Goal: Find specific page/section: Find specific page/section

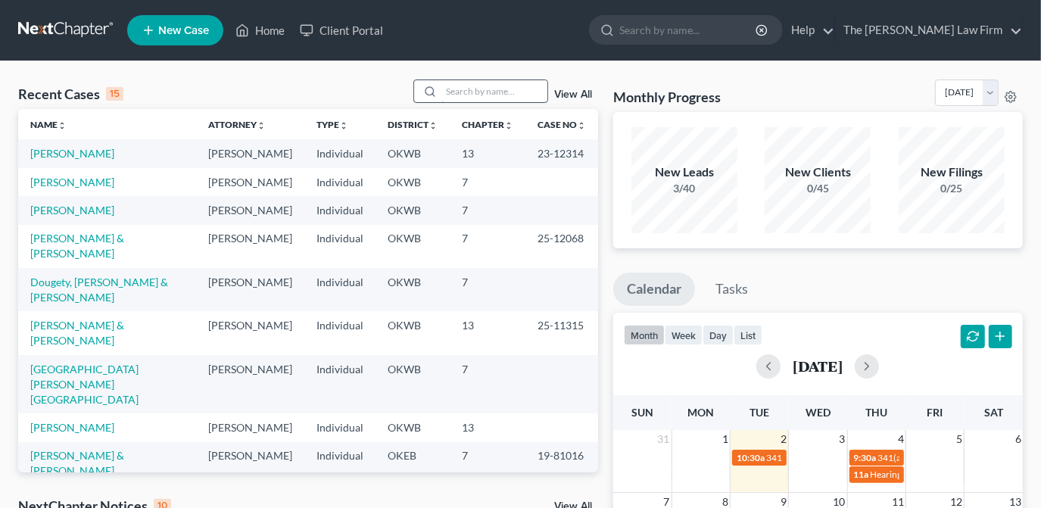
click at [501, 95] on input "search" at bounding box center [494, 91] width 106 height 22
type input "moore"
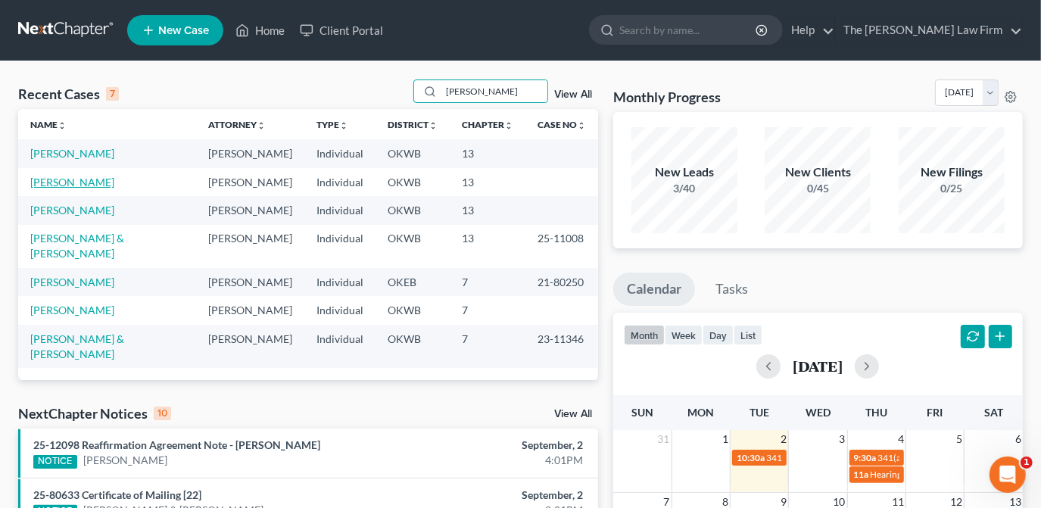
click at [95, 182] on link "[PERSON_NAME]" at bounding box center [72, 182] width 84 height 13
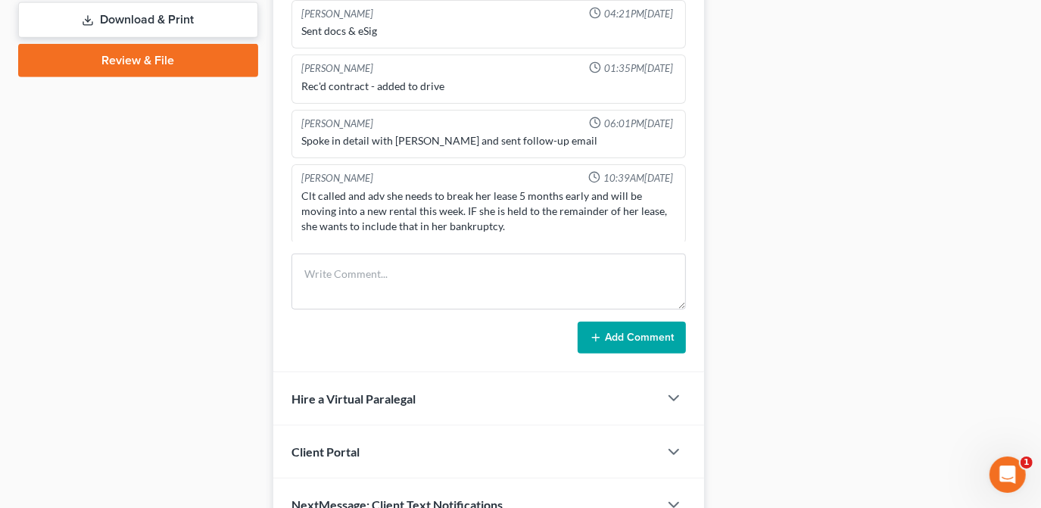
scroll to position [731, 0]
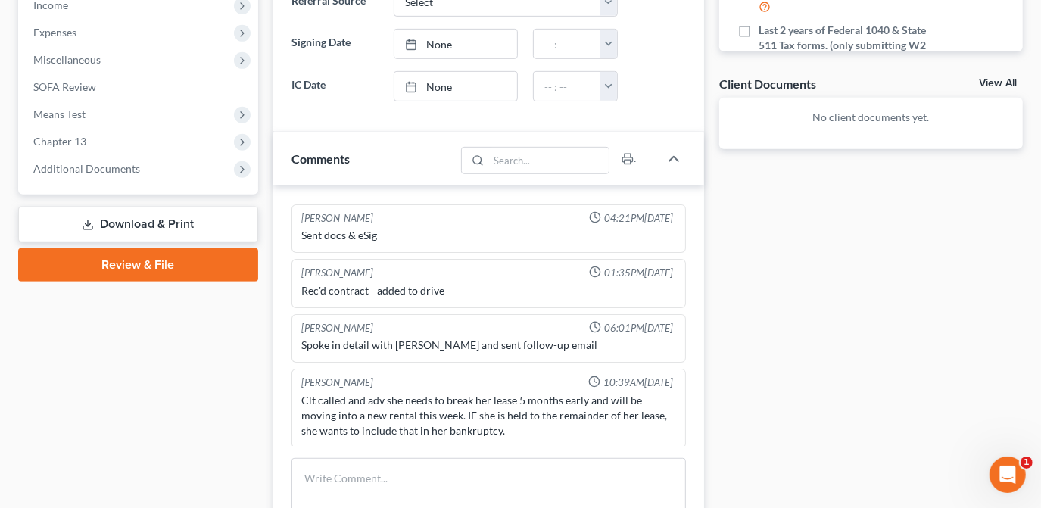
scroll to position [688, 0]
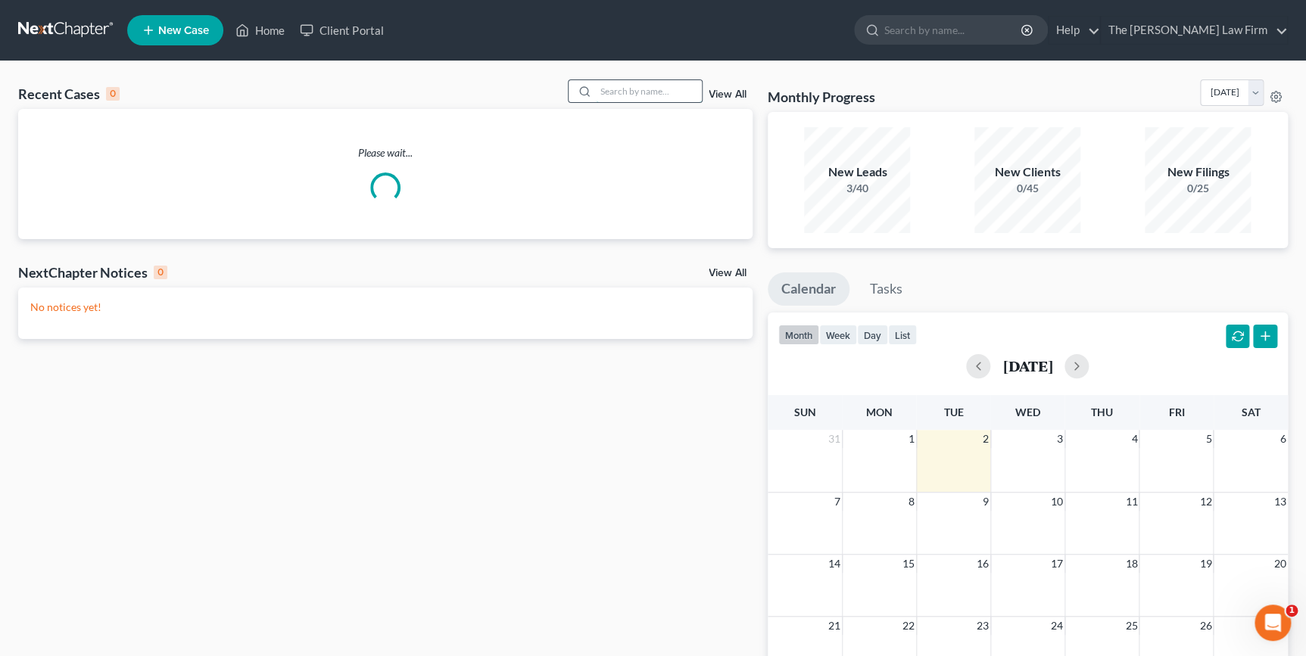
click at [658, 94] on input "search" at bounding box center [649, 91] width 106 height 22
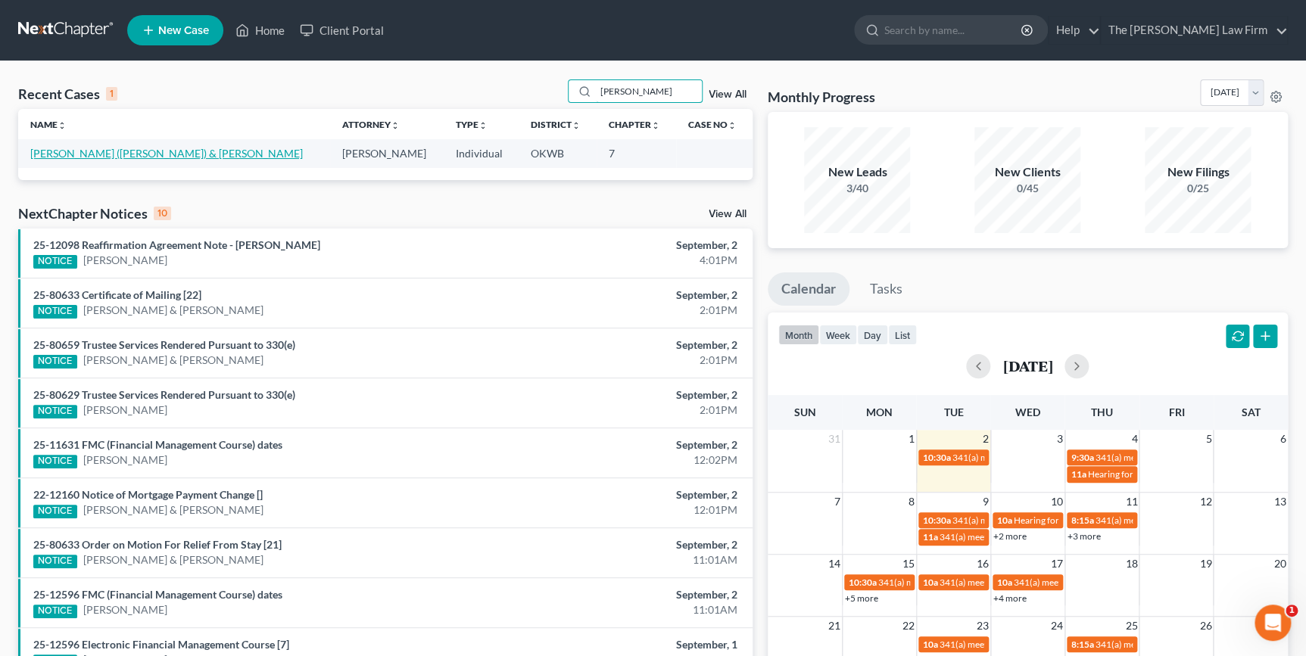
type input "[PERSON_NAME]"
click at [141, 159] on link "[PERSON_NAME] ([PERSON_NAME]) & [PERSON_NAME]" at bounding box center [166, 153] width 273 height 13
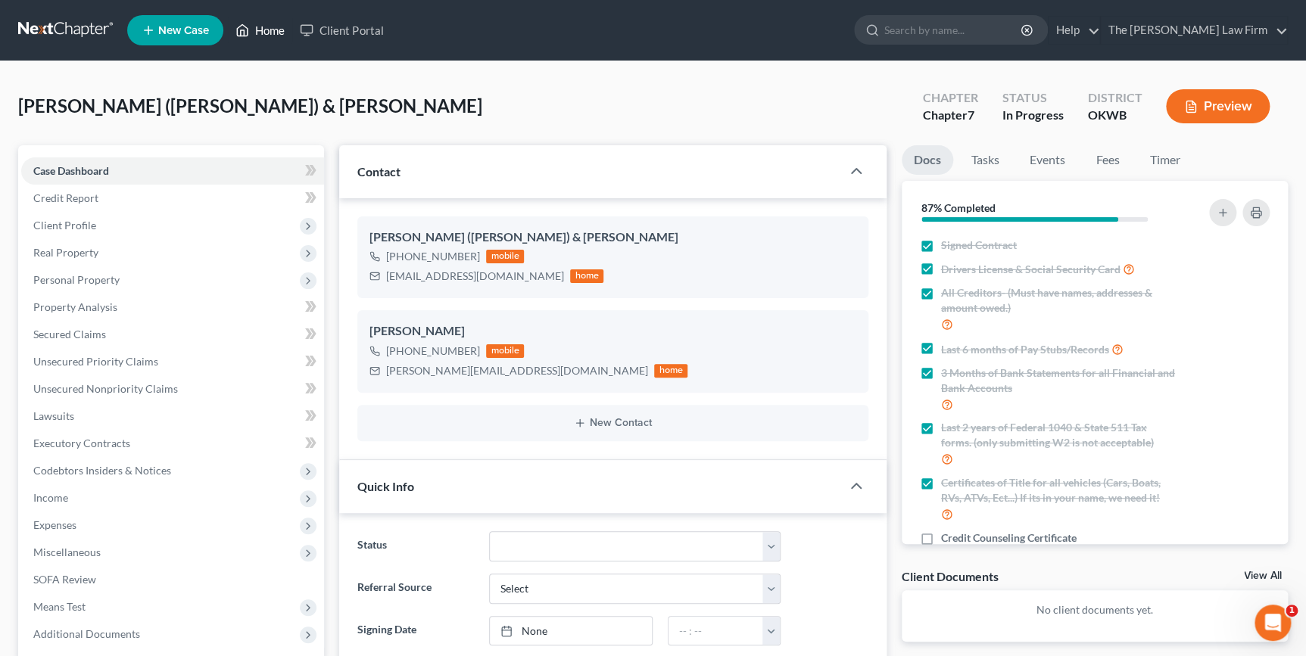
drag, startPoint x: 263, startPoint y: 30, endPoint x: 504, endPoint y: 138, distance: 263.0
click at [263, 31] on link "Home" at bounding box center [260, 30] width 64 height 27
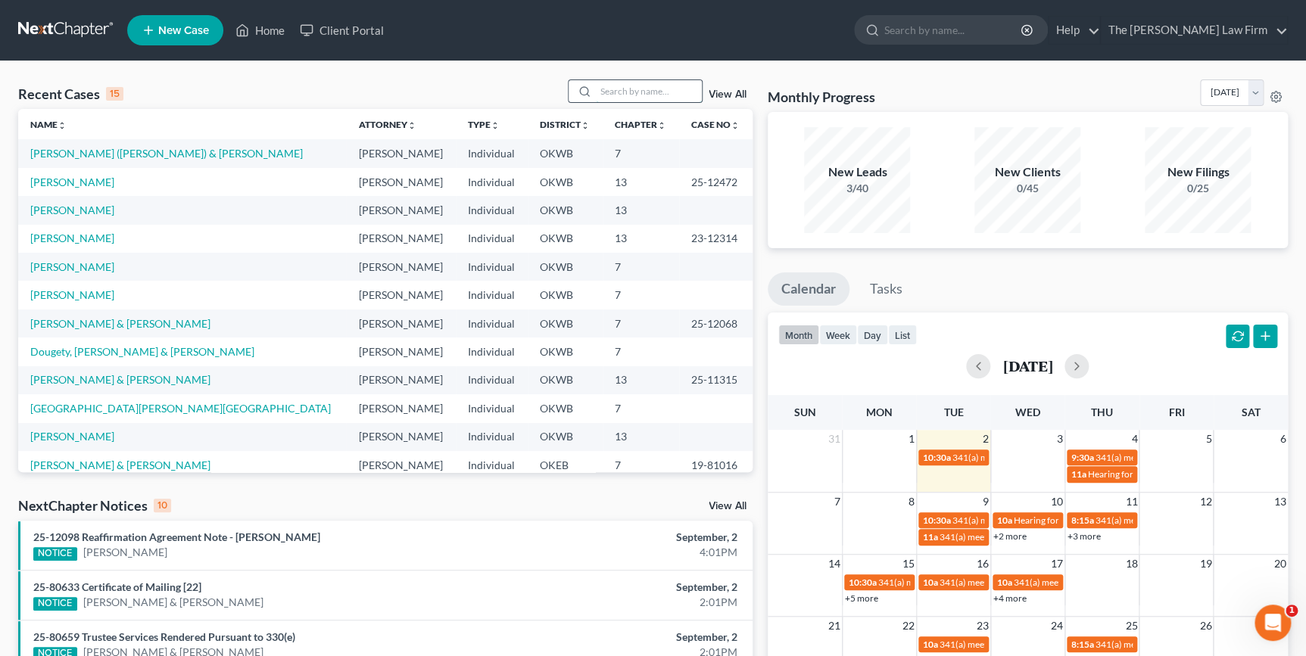
click at [633, 94] on input "search" at bounding box center [649, 91] width 106 height 22
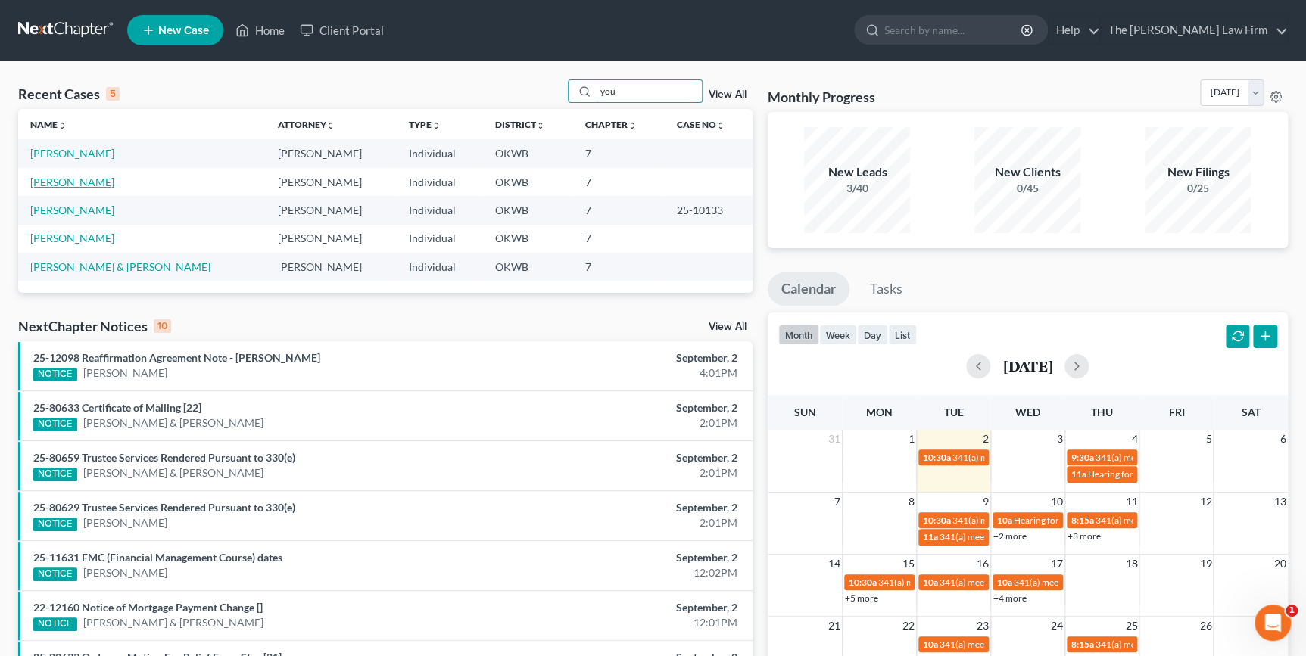
type input "you"
click at [80, 181] on link "[PERSON_NAME]" at bounding box center [72, 182] width 84 height 13
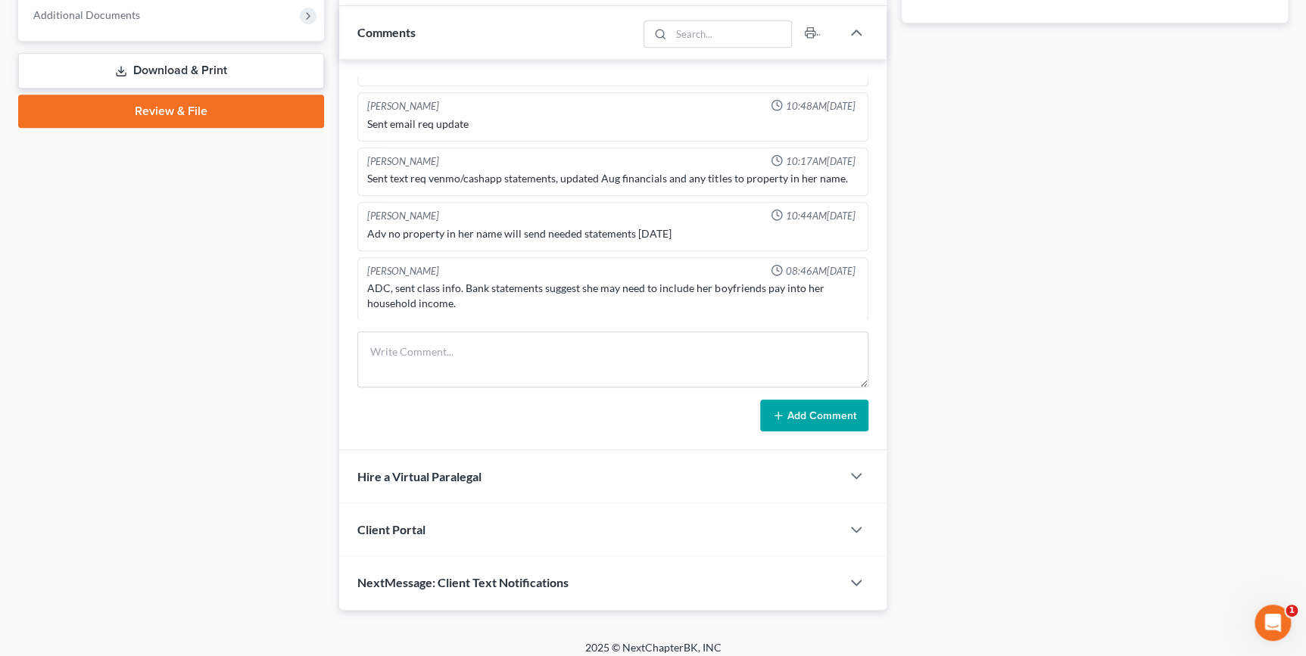
scroll to position [628, 0]
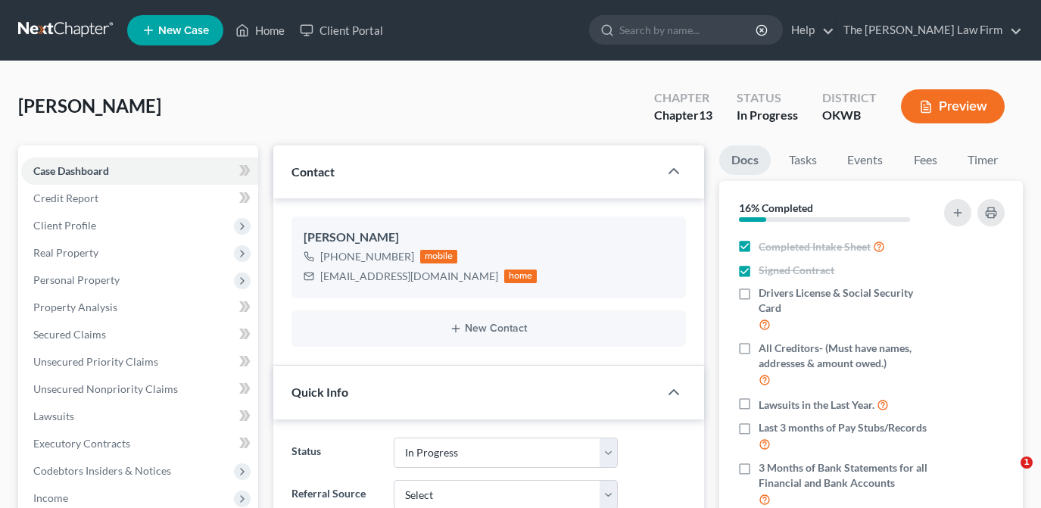
select select "4"
click at [285, 31] on link "Home" at bounding box center [260, 30] width 64 height 27
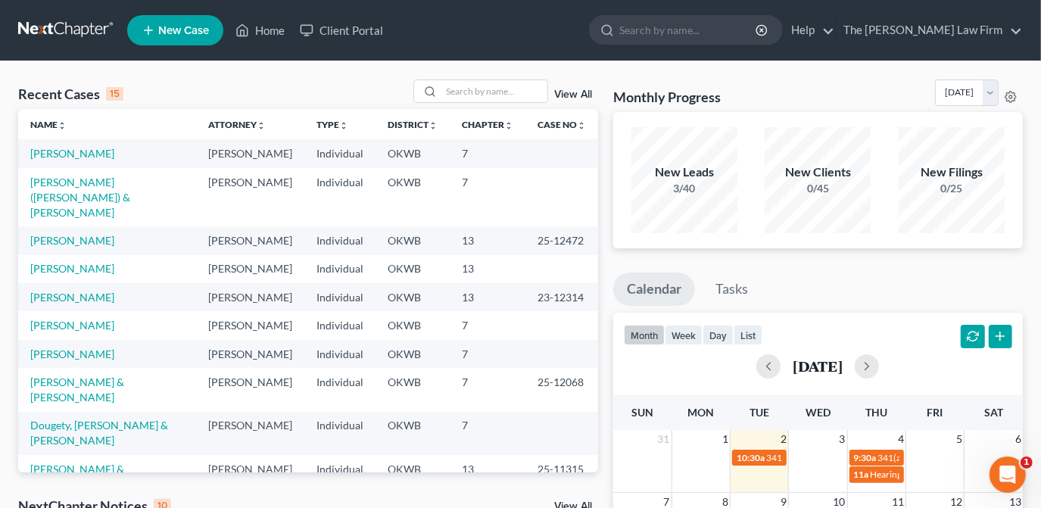
click at [79, 162] on td "[PERSON_NAME]" at bounding box center [107, 153] width 178 height 28
click at [79, 159] on link "[PERSON_NAME]" at bounding box center [72, 153] width 84 height 13
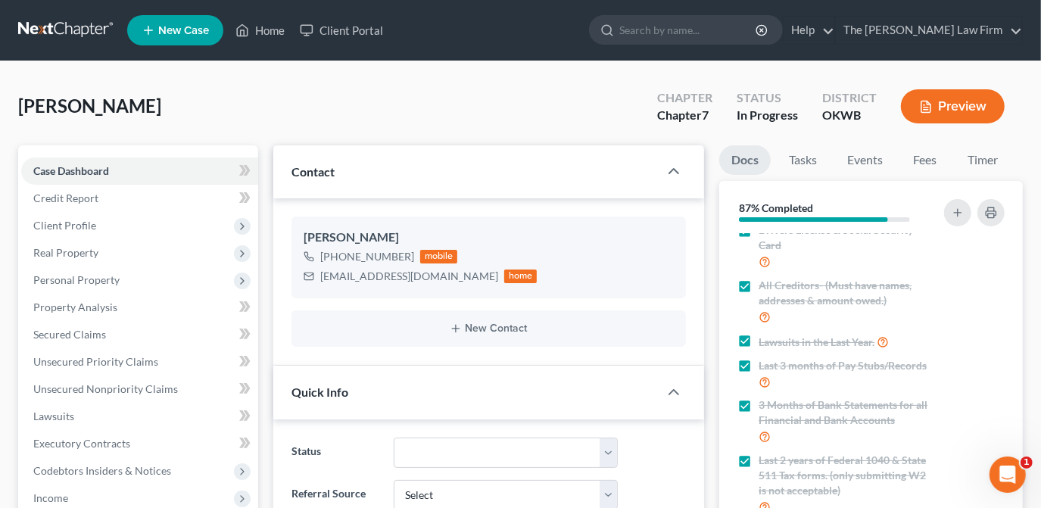
scroll to position [6, 0]
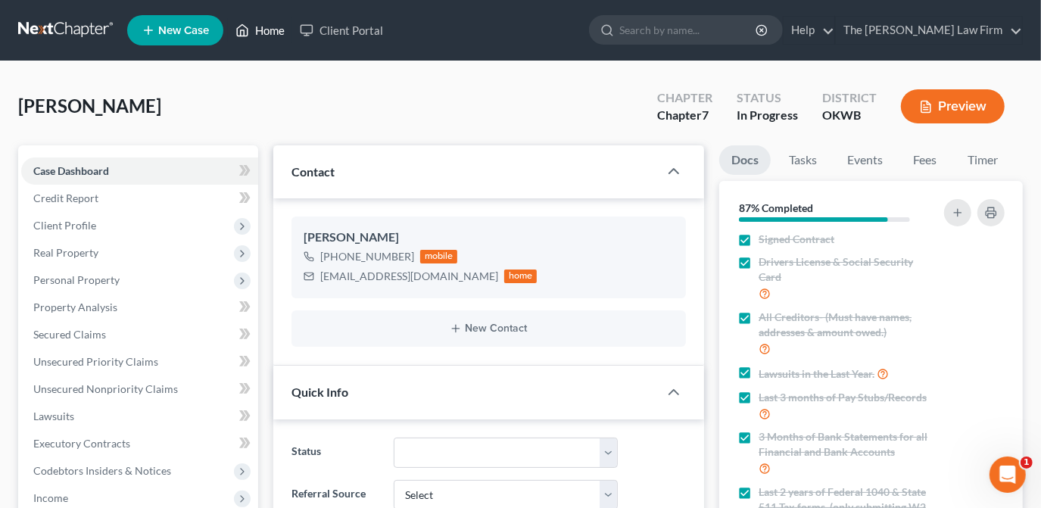
drag, startPoint x: 270, startPoint y: 30, endPoint x: 394, endPoint y: 121, distance: 153.3
click at [270, 30] on link "Home" at bounding box center [260, 30] width 64 height 27
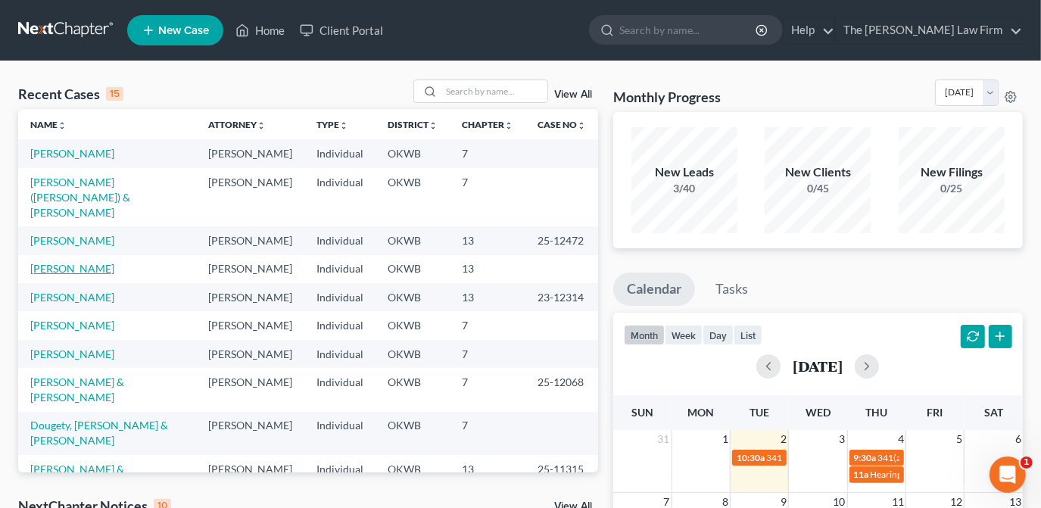
click at [70, 262] on link "[PERSON_NAME]" at bounding box center [72, 268] width 84 height 13
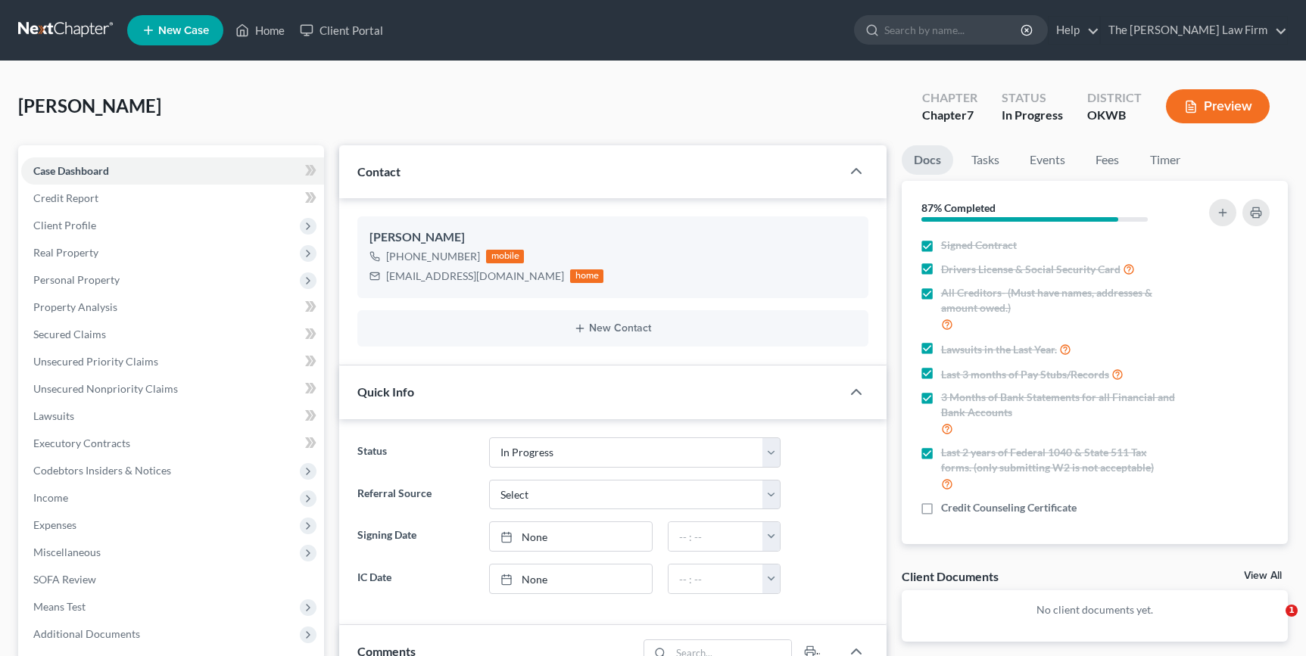
select select "4"
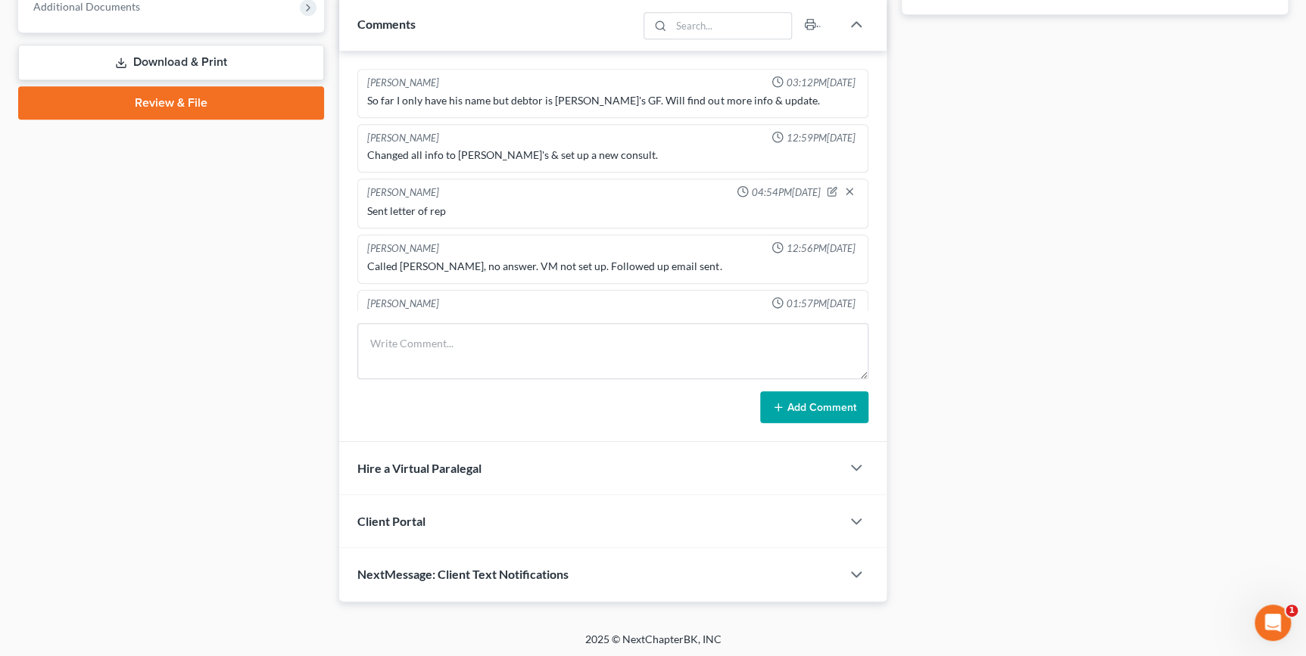
scroll to position [316, 0]
